Goal: Information Seeking & Learning: Learn about a topic

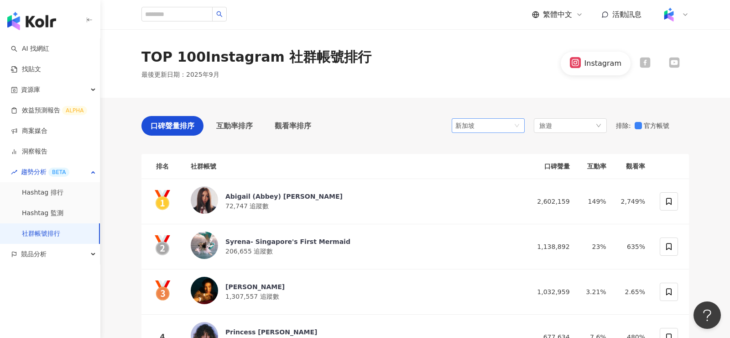
click at [509, 127] on span "新加坡" at bounding box center [489, 126] width 66 height 14
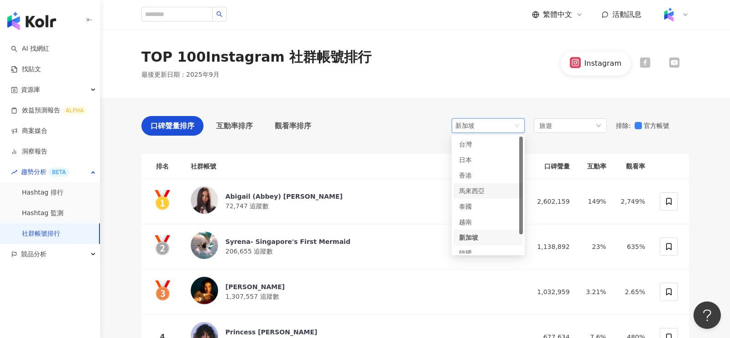
click at [498, 191] on div "馬來西亞" at bounding box center [488, 191] width 58 height 10
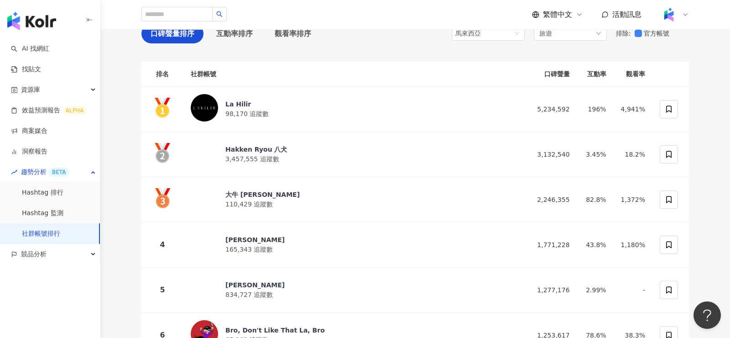
scroll to position [113, 0]
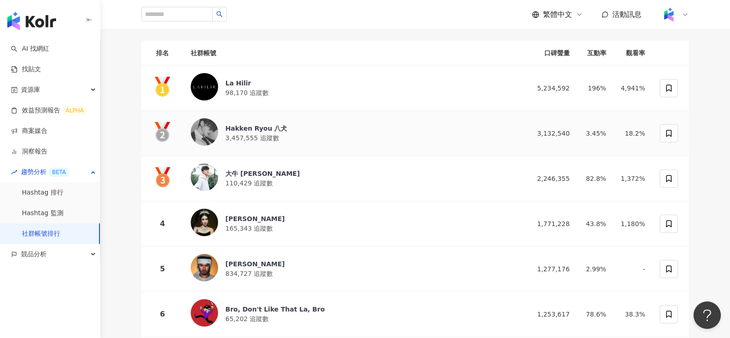
click at [262, 125] on div "Hakken Ryou 八犬" at bounding box center [257, 128] width 62 height 9
